Goal: Obtain resource: Download file/media

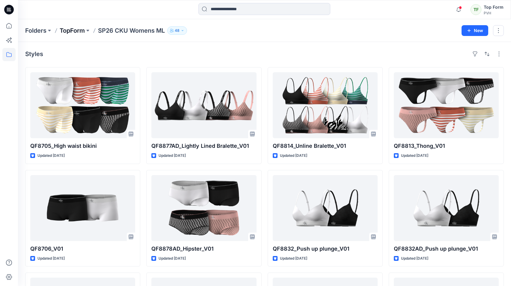
click at [84, 30] on p "TopForm" at bounding box center [72, 30] width 25 height 8
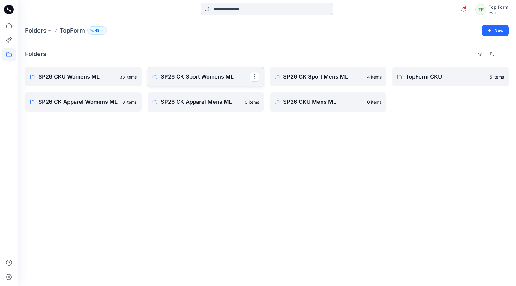
click at [195, 79] on p "SP26 CK Sport Womens ML" at bounding box center [205, 77] width 89 height 8
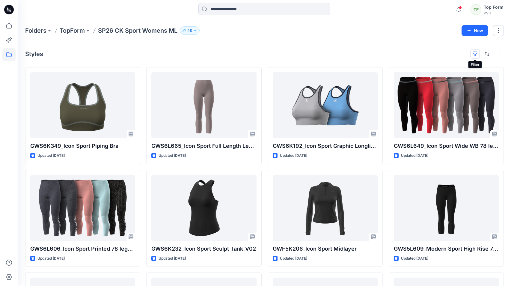
click at [474, 51] on button "button" at bounding box center [475, 54] width 10 height 10
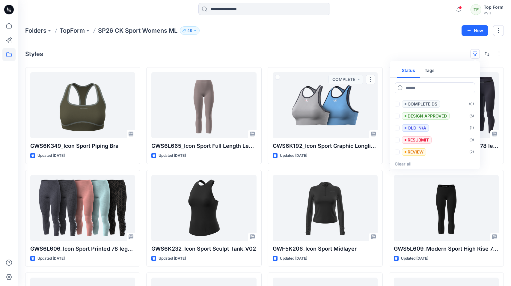
click at [301, 52] on div "Styles Status Tags Set Status ( 15 ) COMPLETE ( 19 ) COMPLETE DS ( 0 ) DESIGN A…" at bounding box center [264, 54] width 479 height 10
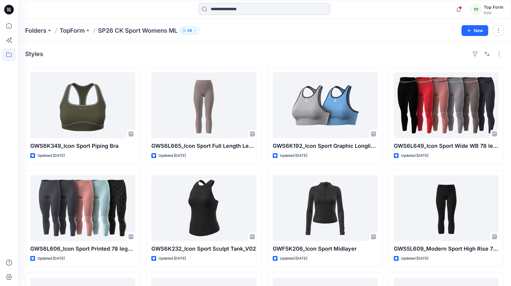
click at [259, 11] on input at bounding box center [265, 9] width 132 height 12
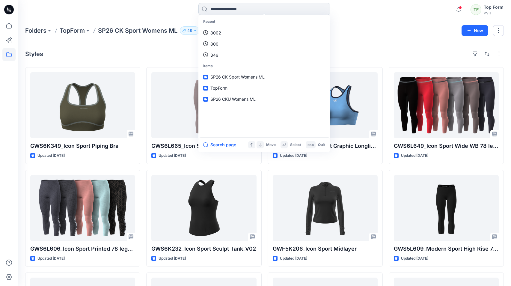
click at [221, 13] on input at bounding box center [265, 9] width 132 height 12
paste input "********"
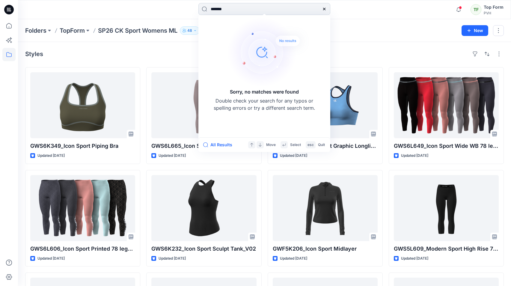
drag, startPoint x: 216, startPoint y: 11, endPoint x: 199, endPoint y: 13, distance: 17.0
click at [199, 13] on input "*******" at bounding box center [265, 9] width 132 height 12
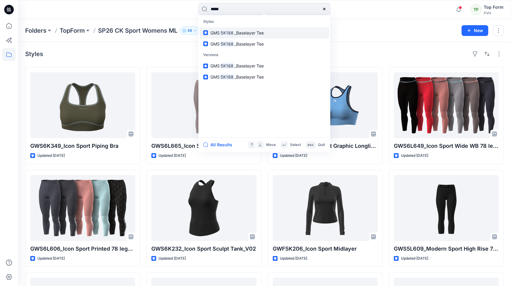
type input "*****"
click at [241, 32] on span "_Baselayer Tee" at bounding box center [248, 32] width 29 height 5
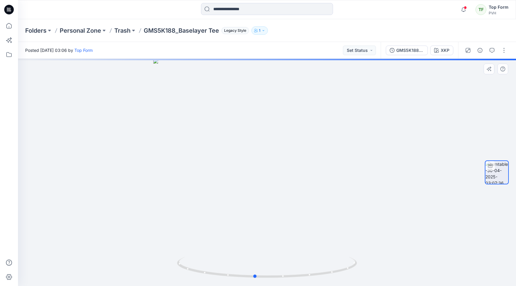
drag, startPoint x: 377, startPoint y: 204, endPoint x: 365, endPoint y: 207, distance: 12.4
click at [365, 207] on div at bounding box center [267, 172] width 498 height 227
drag, startPoint x: 380, startPoint y: 165, endPoint x: 420, endPoint y: 176, distance: 41.6
click at [420, 176] on div at bounding box center [267, 172] width 498 height 227
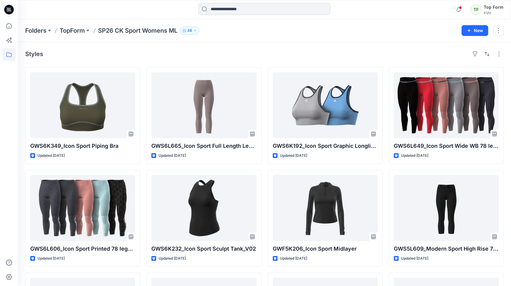
click at [235, 11] on input at bounding box center [265, 9] width 132 height 12
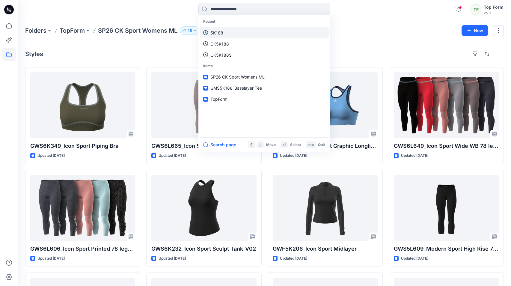
click at [228, 32] on link "5K188" at bounding box center [265, 32] width 130 height 11
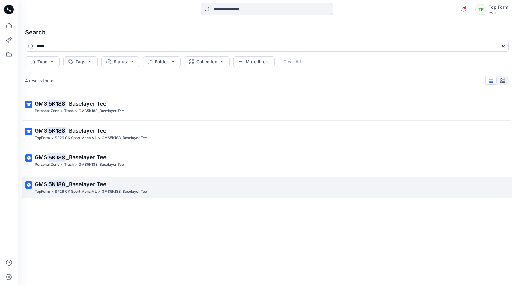
click at [65, 192] on p "SP26 CK Sport Mens ML" at bounding box center [76, 192] width 42 height 6
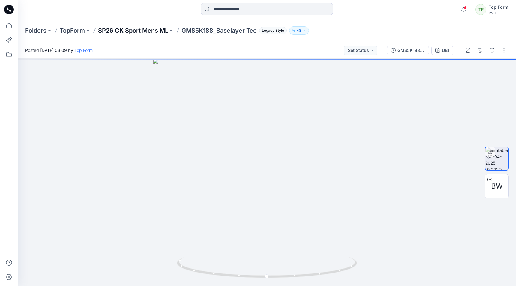
click at [137, 31] on p "SP26 CK Sport Mens ML" at bounding box center [133, 30] width 70 height 8
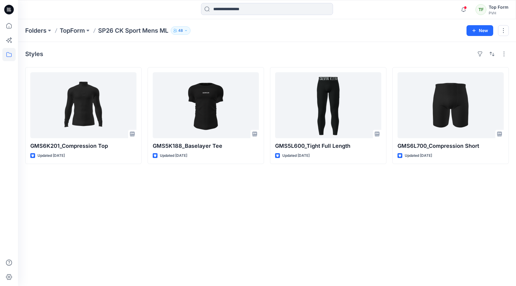
click at [243, 213] on div "Styles GMS6K201_Compression Top Updated [DATE] GMS5K188_Baselayer Tee Updated […" at bounding box center [267, 164] width 498 height 244
click at [73, 33] on p "TopForm" at bounding box center [72, 30] width 25 height 8
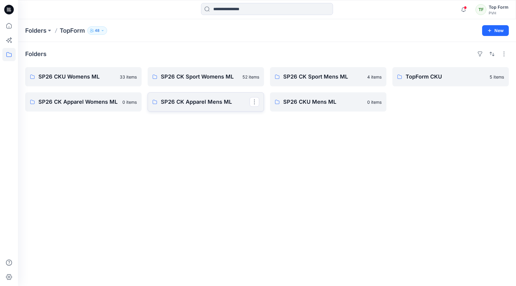
click at [210, 108] on link "SP26 CK Apparel Mens ML" at bounding box center [206, 101] width 116 height 19
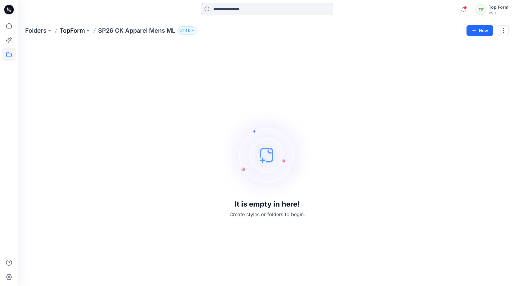
click at [78, 31] on p "TopForm" at bounding box center [72, 30] width 25 height 8
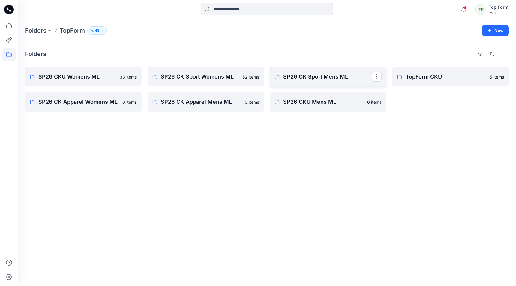
click at [323, 80] on p "SP26 CK Sport Mens ML" at bounding box center [327, 77] width 89 height 8
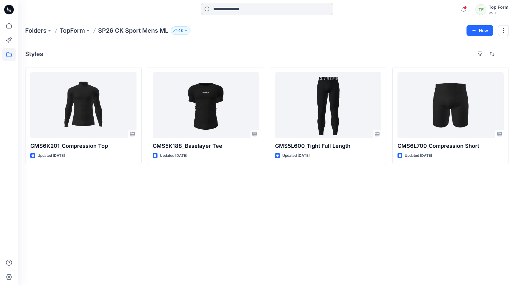
click at [287, 184] on div "Styles GMS6K201_Compression Top Updated [DATE] GMS5K188_Baselayer Tee Updated […" at bounding box center [267, 164] width 498 height 244
click at [233, 180] on div "Styles GMS6K201_Compression Top Updated [DATE] GMS5K188_Baselayer Tee Updated […" at bounding box center [267, 164] width 498 height 244
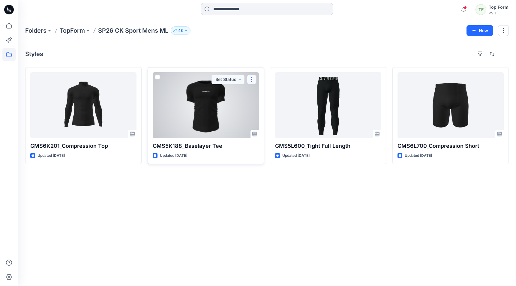
click at [254, 79] on button "button" at bounding box center [252, 80] width 10 height 10
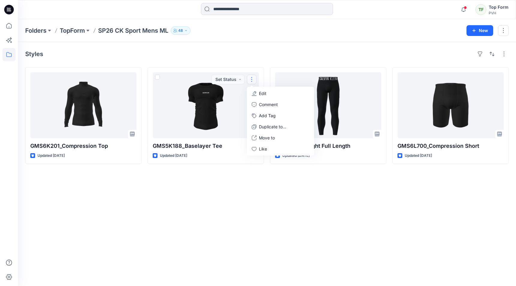
click at [215, 198] on div "Styles GMS6K201_Compression Top Updated [DATE] GMS5K188_Baselayer Tee Updated […" at bounding box center [267, 164] width 498 height 244
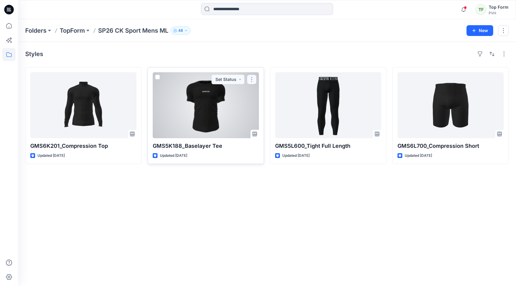
click at [253, 79] on button "button" at bounding box center [252, 80] width 10 height 10
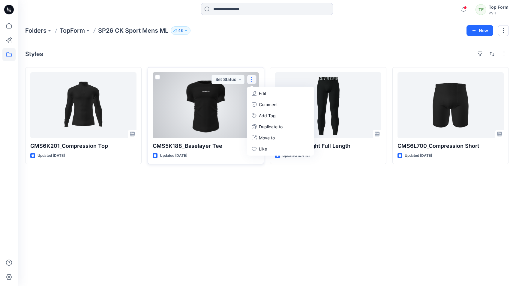
click at [221, 101] on div at bounding box center [206, 105] width 106 height 66
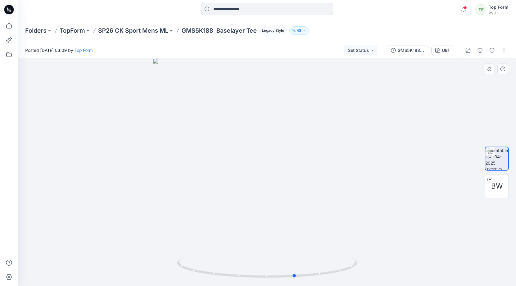
drag, startPoint x: 360, startPoint y: 184, endPoint x: 388, endPoint y: 175, distance: 29.7
click at [388, 175] on div at bounding box center [267, 172] width 498 height 227
click at [502, 187] on span "BW" at bounding box center [497, 186] width 12 height 11
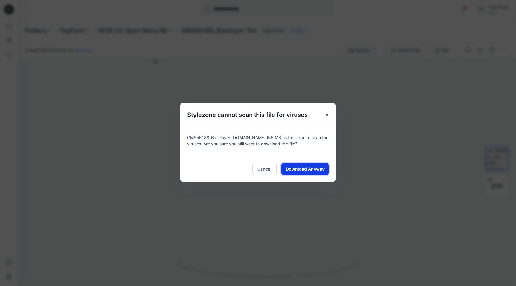
click at [312, 171] on span "Download Anyway" at bounding box center [305, 169] width 39 height 6
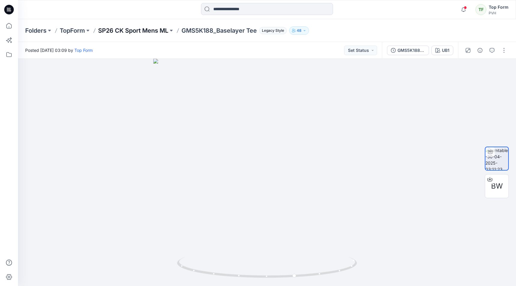
click at [136, 31] on p "SP26 CK Sport Mens ML" at bounding box center [133, 30] width 70 height 8
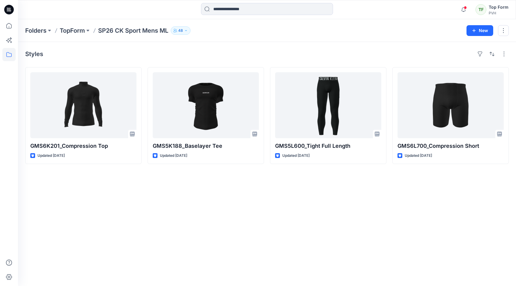
click at [73, 32] on p "TopForm" at bounding box center [72, 30] width 25 height 8
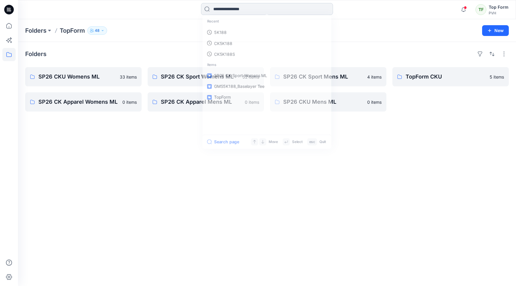
click at [215, 6] on input at bounding box center [267, 9] width 132 height 12
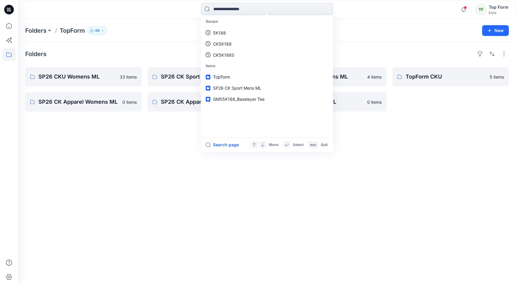
click at [253, 15] on input at bounding box center [267, 9] width 132 height 12
type input "*****"
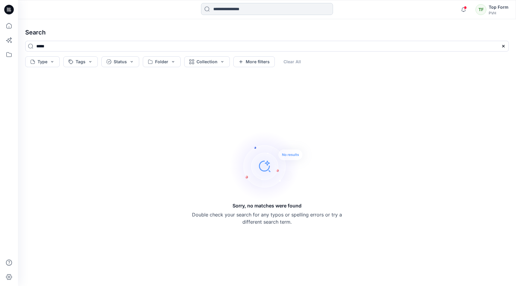
click at [232, 8] on input at bounding box center [267, 9] width 132 height 12
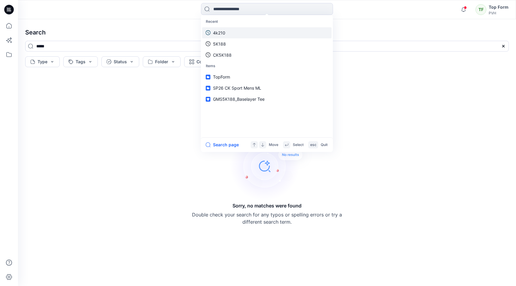
click at [213, 35] on p "4k210" at bounding box center [219, 33] width 12 height 6
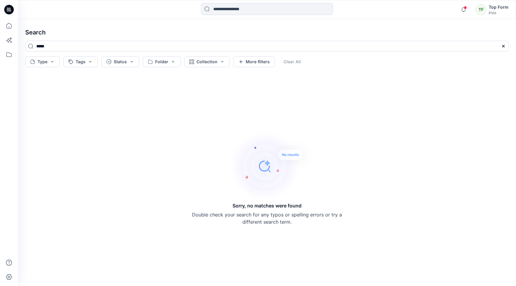
click at [39, 34] on h4 "Search" at bounding box center [266, 32] width 493 height 17
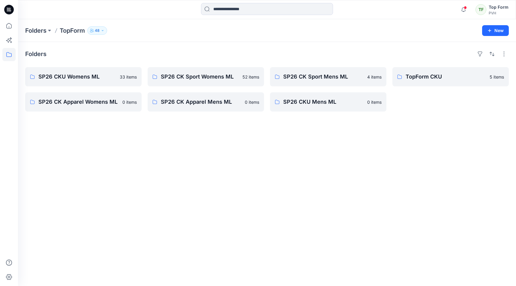
click at [208, 47] on div "Folders SP26 CKU Womens ML 33 items SP26 CK Apparel Womens ML 0 items SP26 CK S…" at bounding box center [267, 164] width 498 height 244
click at [328, 79] on p "SP26 CK Sport Mens ML" at bounding box center [327, 77] width 89 height 8
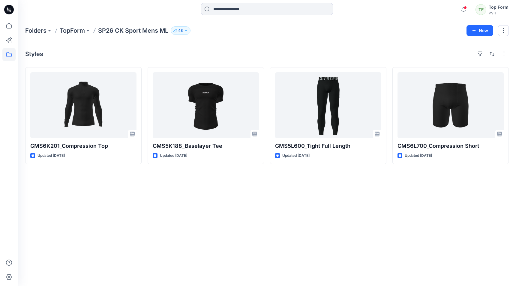
click at [198, 194] on div "Styles GMS6K201_Compression Top Updated [DATE] GMS5K188_Baselayer Tee Updated […" at bounding box center [267, 164] width 498 height 244
click at [78, 31] on p "TopForm" at bounding box center [72, 30] width 25 height 8
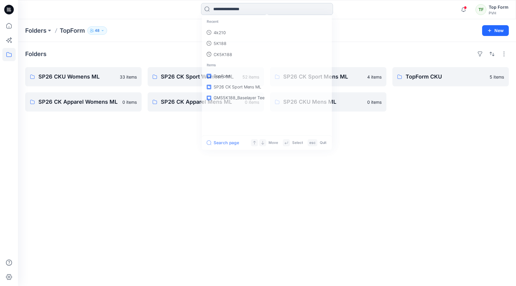
click at [237, 11] on input at bounding box center [267, 9] width 132 height 12
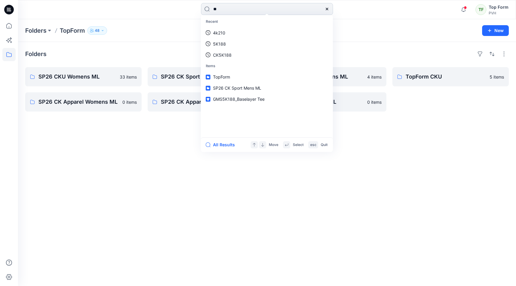
click at [237, 11] on input "**" at bounding box center [267, 9] width 132 height 12
click at [236, 6] on input "*****" at bounding box center [267, 9] width 132 height 12
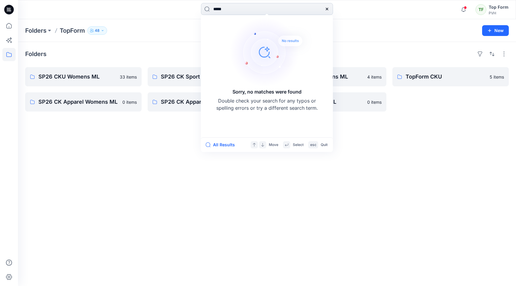
drag, startPoint x: 234, startPoint y: 8, endPoint x: 223, endPoint y: 10, distance: 10.7
click at [223, 10] on input "*****" at bounding box center [267, 9] width 132 height 12
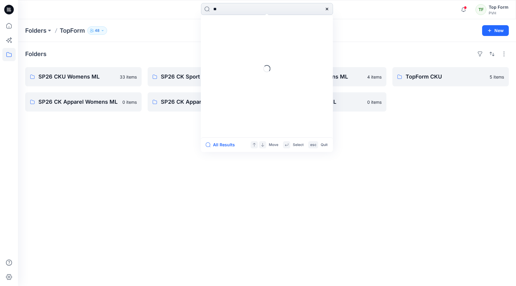
type input "*"
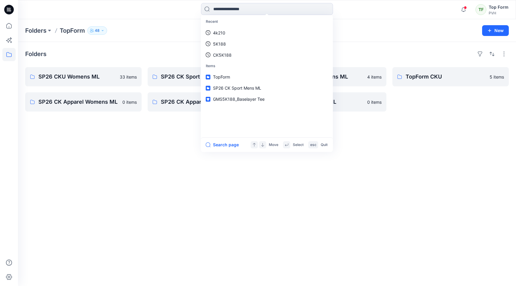
click at [375, 31] on div "Folders TopForm 48" at bounding box center [243, 30] width 437 height 8
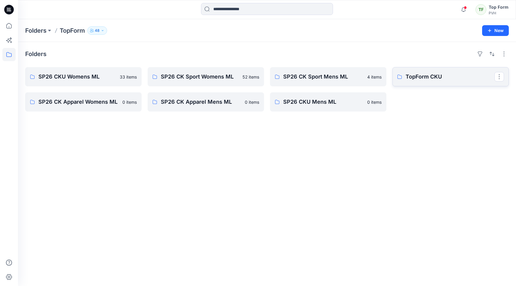
click at [411, 80] on p "TopForm CKU" at bounding box center [449, 77] width 89 height 8
click at [337, 74] on p "SP26 CK Sport Mens ML" at bounding box center [327, 77] width 89 height 8
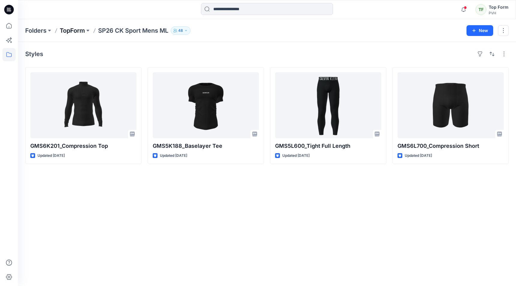
click at [74, 28] on p "TopForm" at bounding box center [72, 30] width 25 height 8
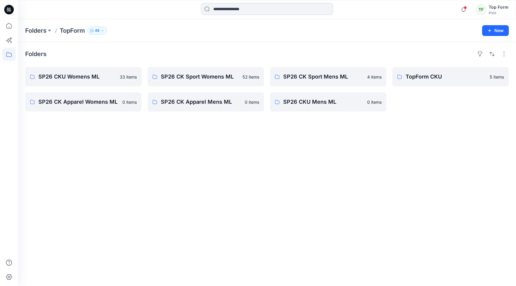
click at [227, 12] on input at bounding box center [267, 9] width 132 height 12
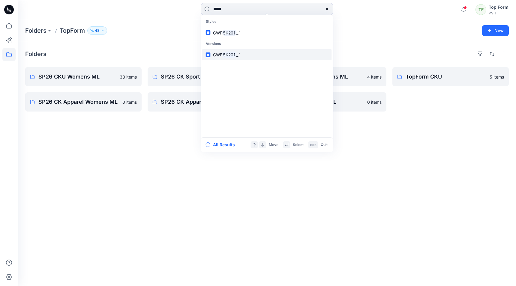
type input "*****"
click at [249, 54] on link "GWF 5K201 _`" at bounding box center [267, 54] width 130 height 11
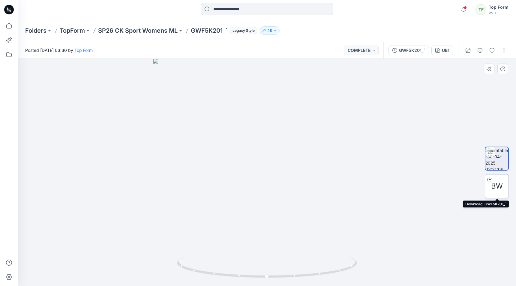
click at [500, 180] on div "BW" at bounding box center [497, 186] width 24 height 24
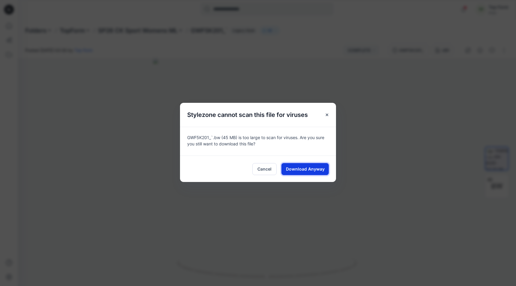
click at [315, 166] on button "Download Anyway" at bounding box center [304, 169] width 47 height 12
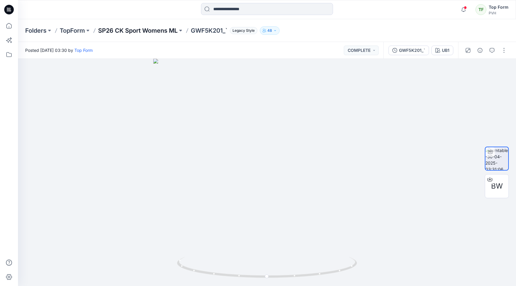
click at [143, 27] on p "SP26 CK Sport Womens ML" at bounding box center [137, 30] width 79 height 8
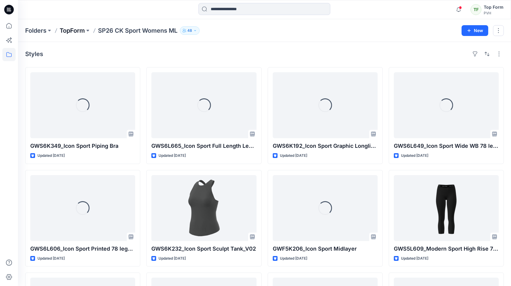
click at [79, 31] on p "TopForm" at bounding box center [72, 30] width 25 height 8
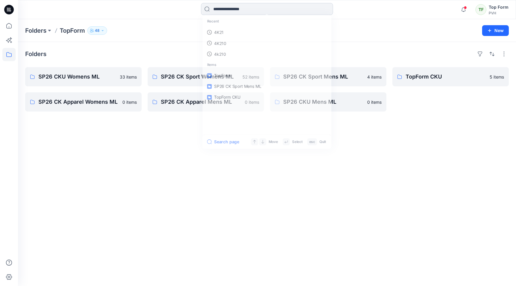
click at [236, 9] on input at bounding box center [267, 9] width 132 height 12
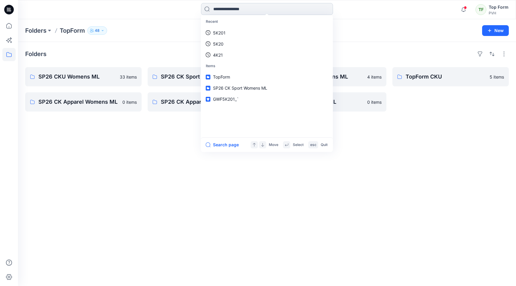
click at [256, 10] on input at bounding box center [267, 9] width 132 height 12
type input "*****"
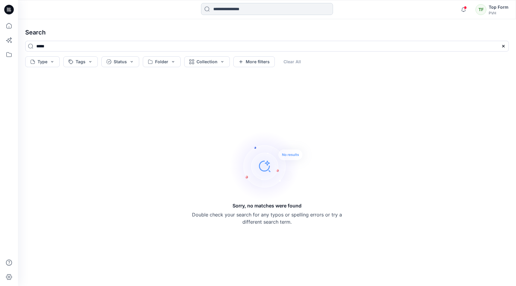
click at [218, 10] on input at bounding box center [267, 9] width 132 height 12
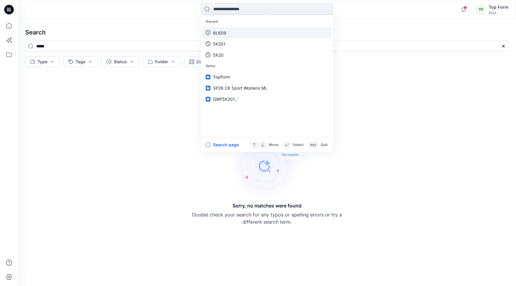
click at [217, 32] on p "6L609" at bounding box center [219, 33] width 13 height 6
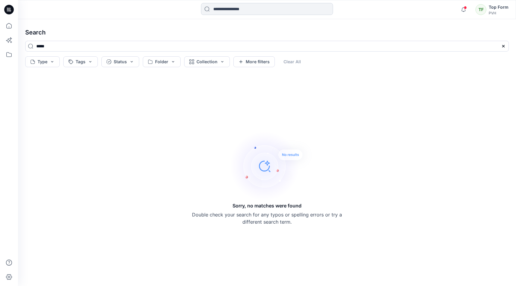
click at [234, 11] on input at bounding box center [267, 9] width 132 height 12
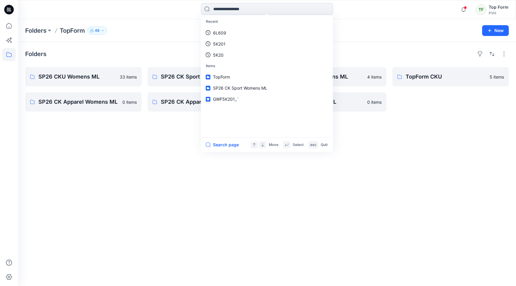
click at [81, 28] on p "TopForm" at bounding box center [72, 30] width 25 height 8
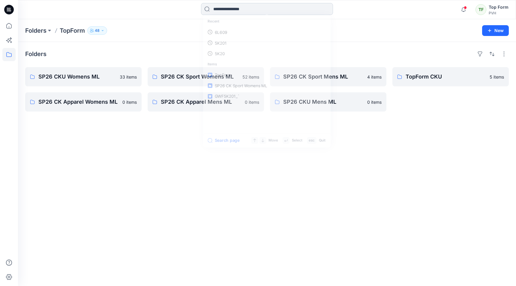
click at [225, 11] on input at bounding box center [267, 9] width 132 height 12
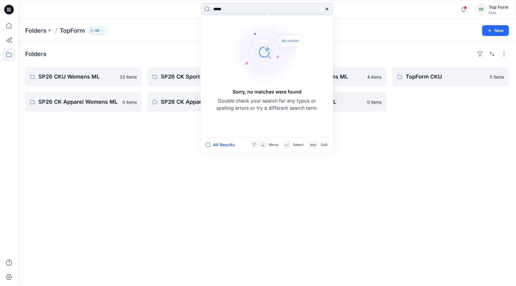
drag, startPoint x: 218, startPoint y: 7, endPoint x: 210, endPoint y: 8, distance: 8.1
click at [210, 8] on input "*****" at bounding box center [267, 9] width 132 height 12
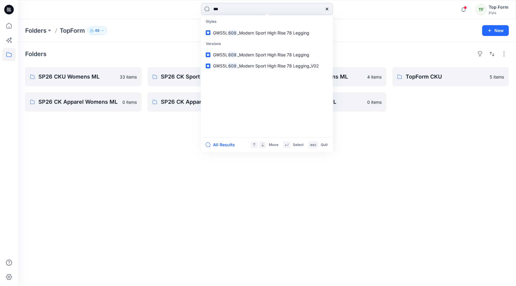
click at [228, 9] on input "***" at bounding box center [267, 9] width 132 height 12
type input "***"
click at [235, 32] on mark "609" at bounding box center [233, 32] width 10 height 7
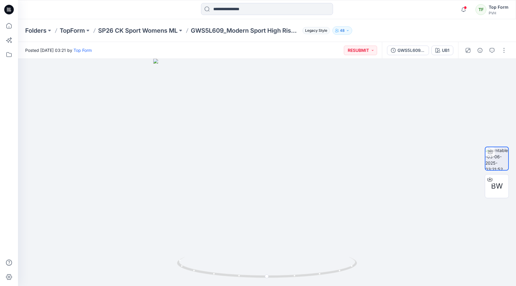
click at [499, 24] on div "Folders TopForm SP26 CK Sport Womens ML GWS5L609_Modern Sport High Rise 78 Legg…" at bounding box center [267, 30] width 498 height 23
click at [159, 32] on p "SP26 CK Sport Womens ML" at bounding box center [137, 30] width 79 height 8
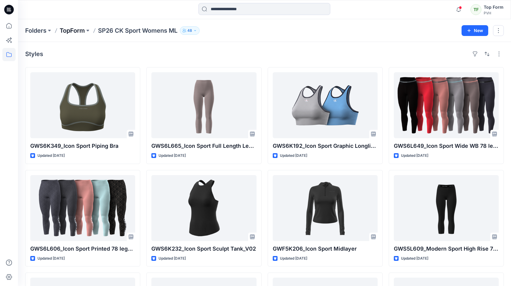
click at [83, 31] on p "TopForm" at bounding box center [72, 30] width 25 height 8
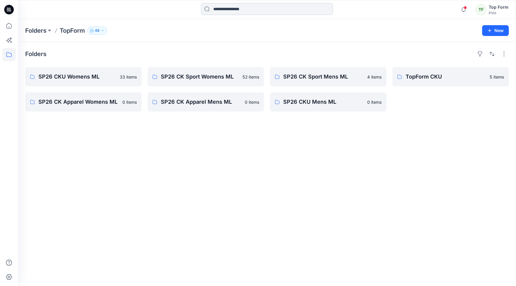
click at [241, 11] on input at bounding box center [267, 9] width 132 height 12
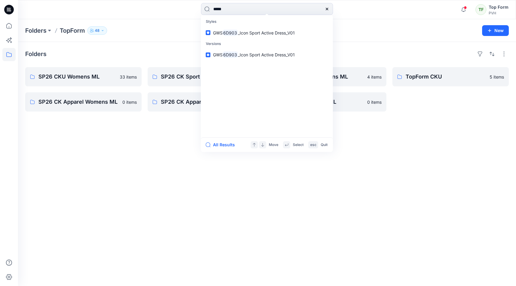
type input "*****"
click at [253, 32] on span "_Icon Sport Active Dress_V01" at bounding box center [266, 32] width 57 height 5
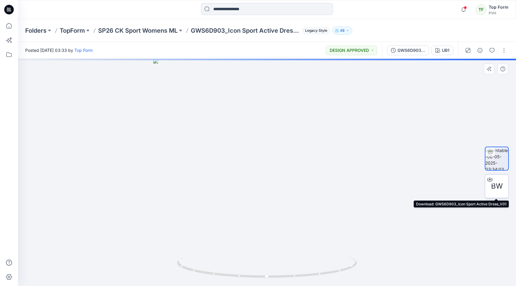
click at [497, 182] on span "BW" at bounding box center [497, 186] width 12 height 11
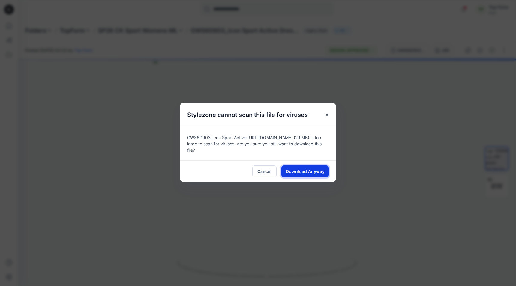
click at [312, 169] on span "Download Anyway" at bounding box center [305, 171] width 39 height 6
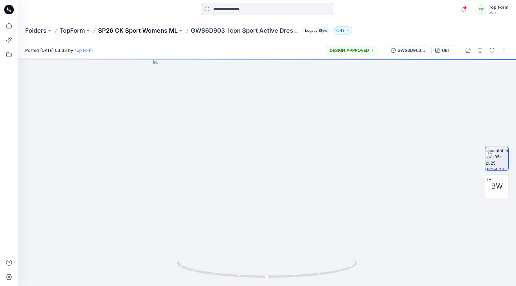
click at [142, 28] on p "SP26 CK Sport Womens ML" at bounding box center [137, 30] width 79 height 8
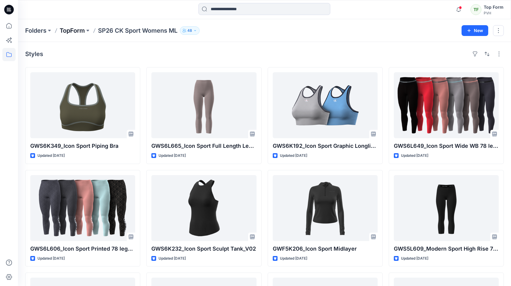
click at [83, 31] on p "TopForm" at bounding box center [72, 30] width 25 height 8
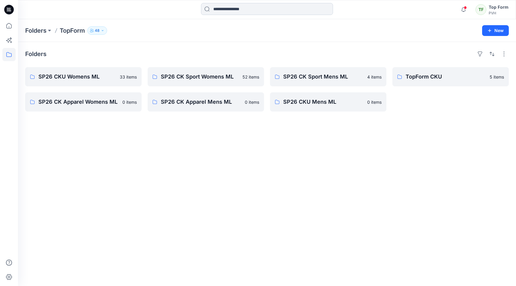
click at [249, 10] on input at bounding box center [267, 9] width 132 height 12
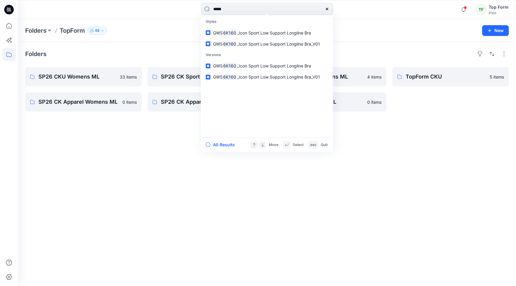
type input "*****"
